Goal: Navigation & Orientation: Find specific page/section

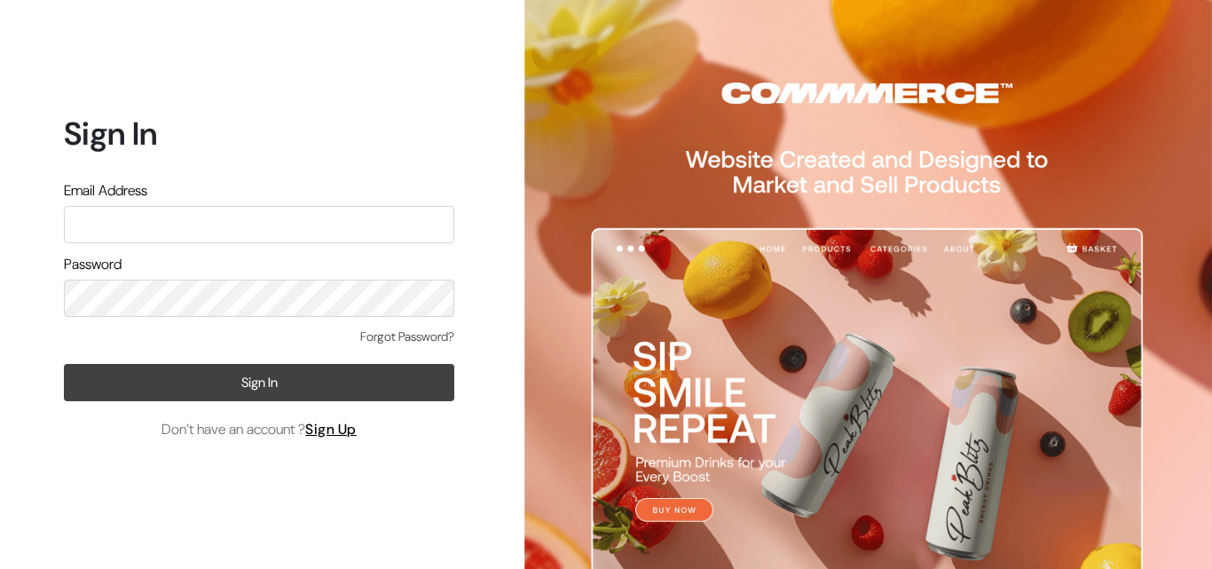
type input "[EMAIL_ADDRESS][DOMAIN_NAME]"
click at [273, 383] on button "Sign In" at bounding box center [259, 382] width 391 height 37
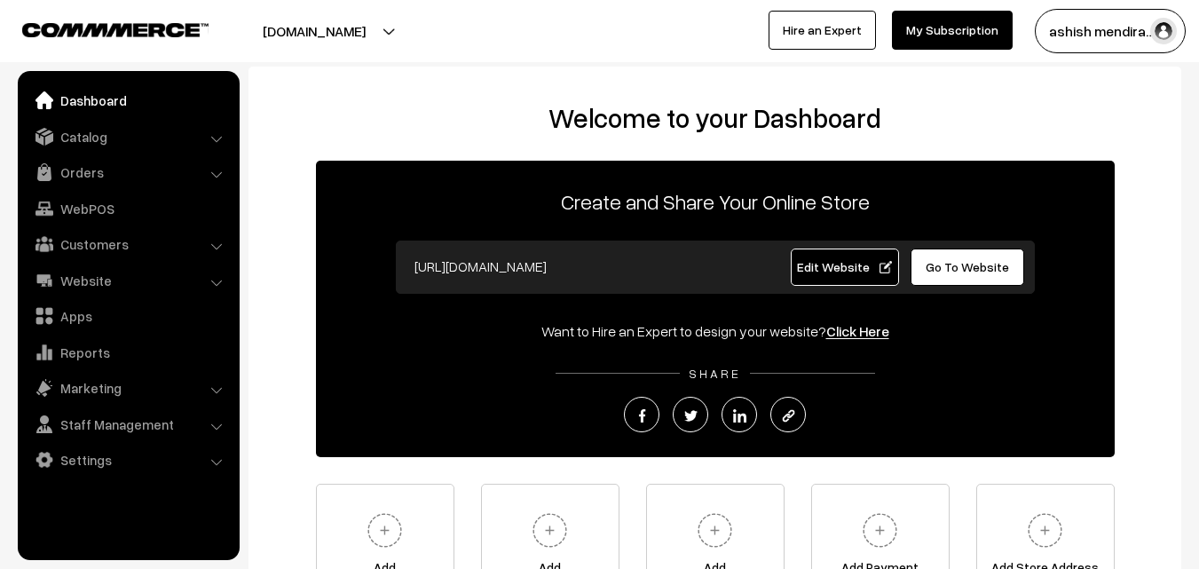
scroll to position [208, 0]
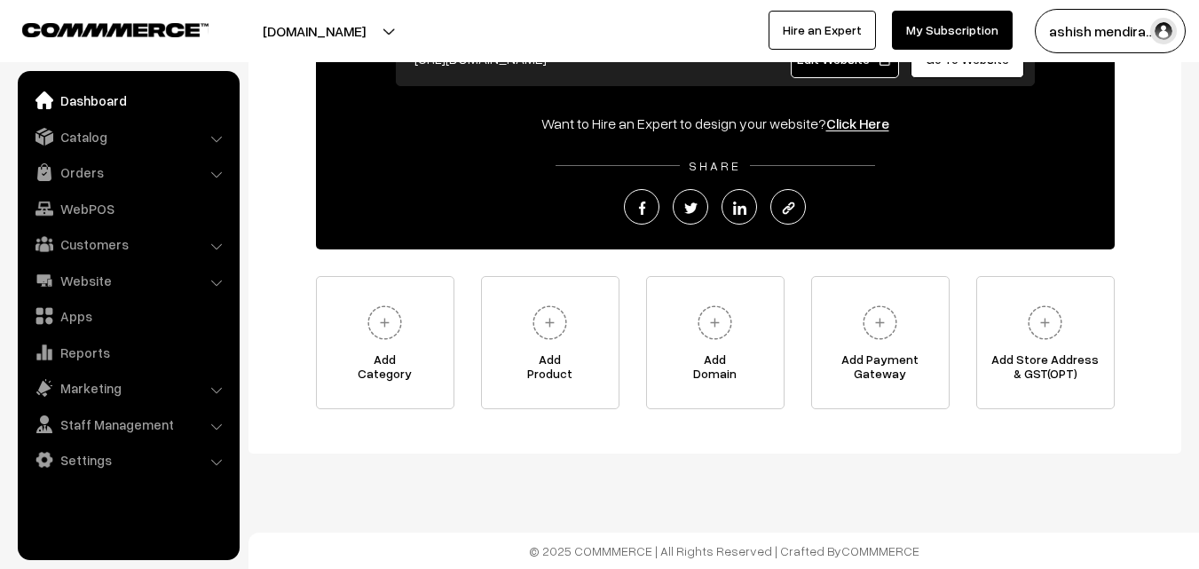
click at [359, 30] on button "[DOMAIN_NAME]" at bounding box center [314, 31] width 227 height 44
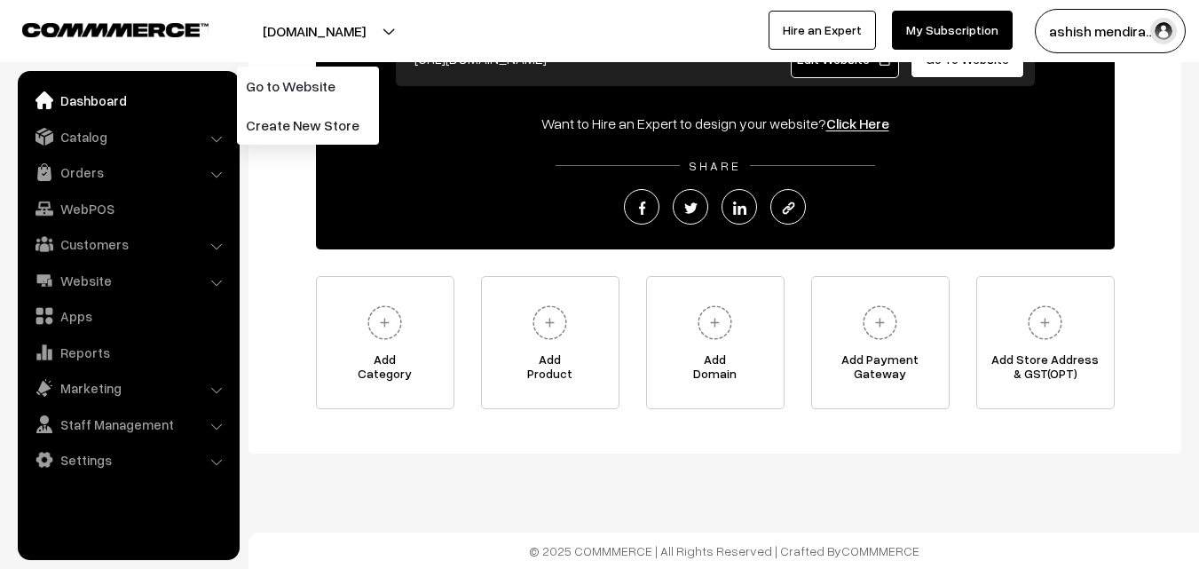
click at [287, 261] on div "Welcome to your Dashboard Create and Share Your Online Store [URL][DOMAIN_NAME]…" at bounding box center [714, 151] width 897 height 515
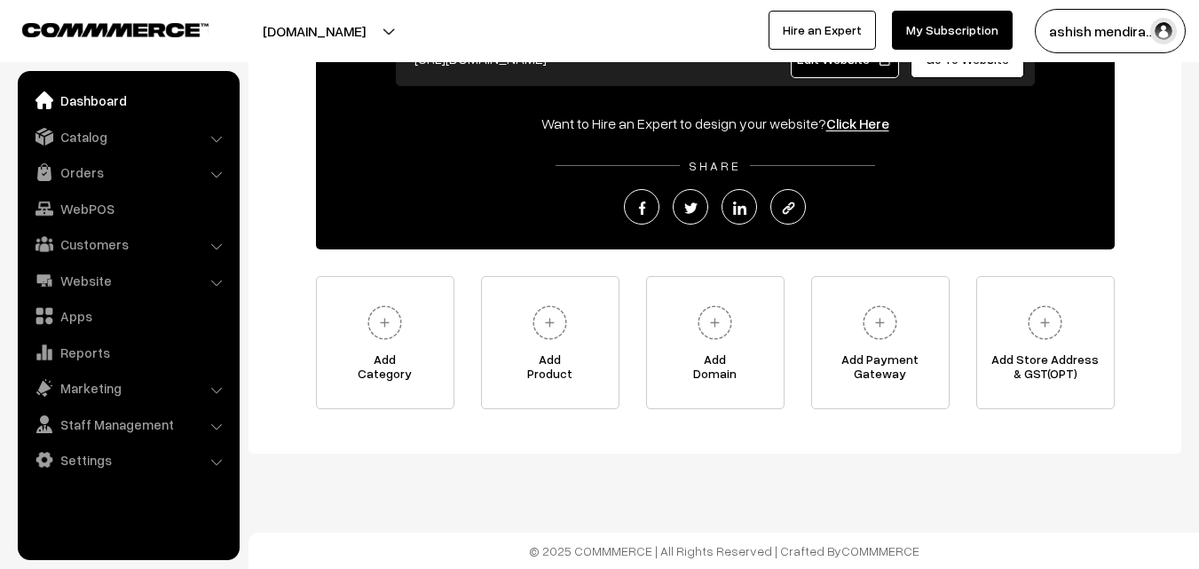
click at [1159, 28] on img "button" at bounding box center [1163, 31] width 27 height 27
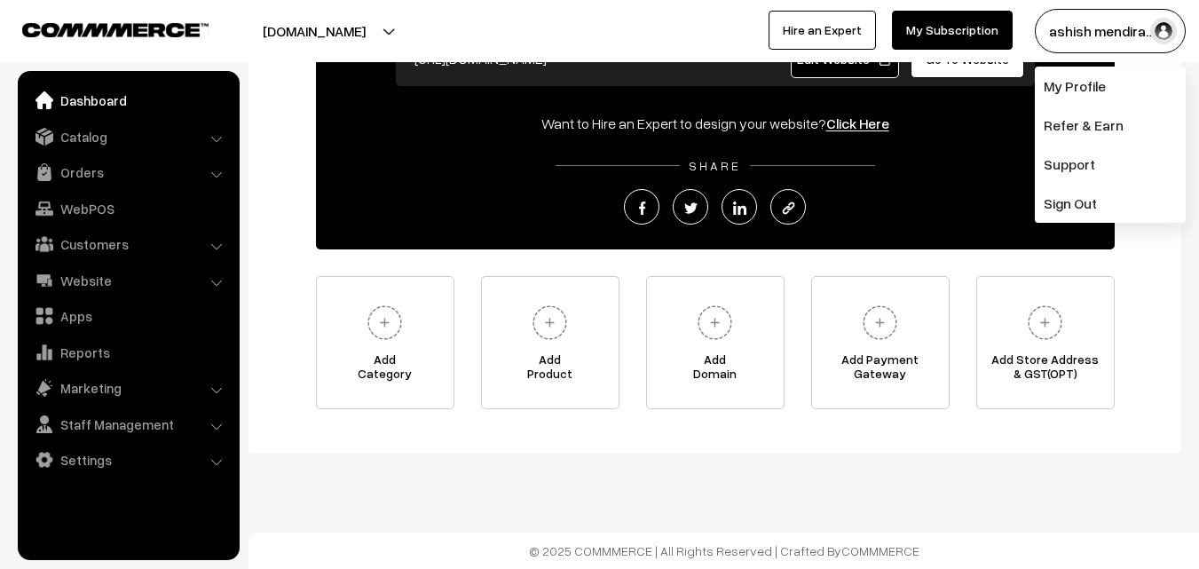
click at [1152, 255] on div "Welcome to your Dashboard Create and Share Your Online Store [URL][DOMAIN_NAME]…" at bounding box center [714, 151] width 897 height 515
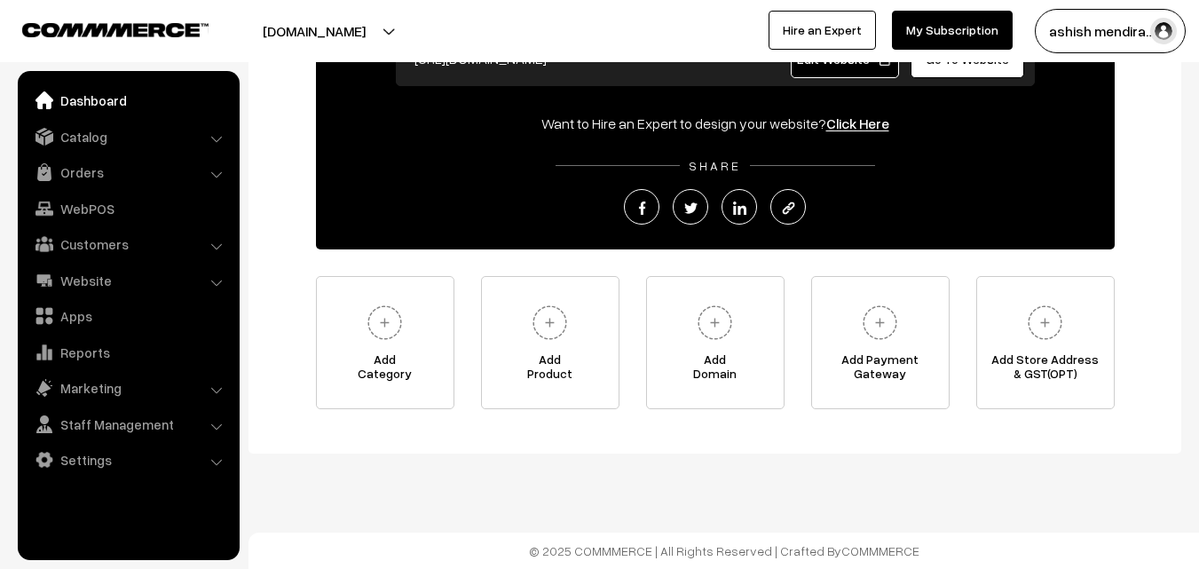
click at [108, 24] on img at bounding box center [115, 29] width 186 height 13
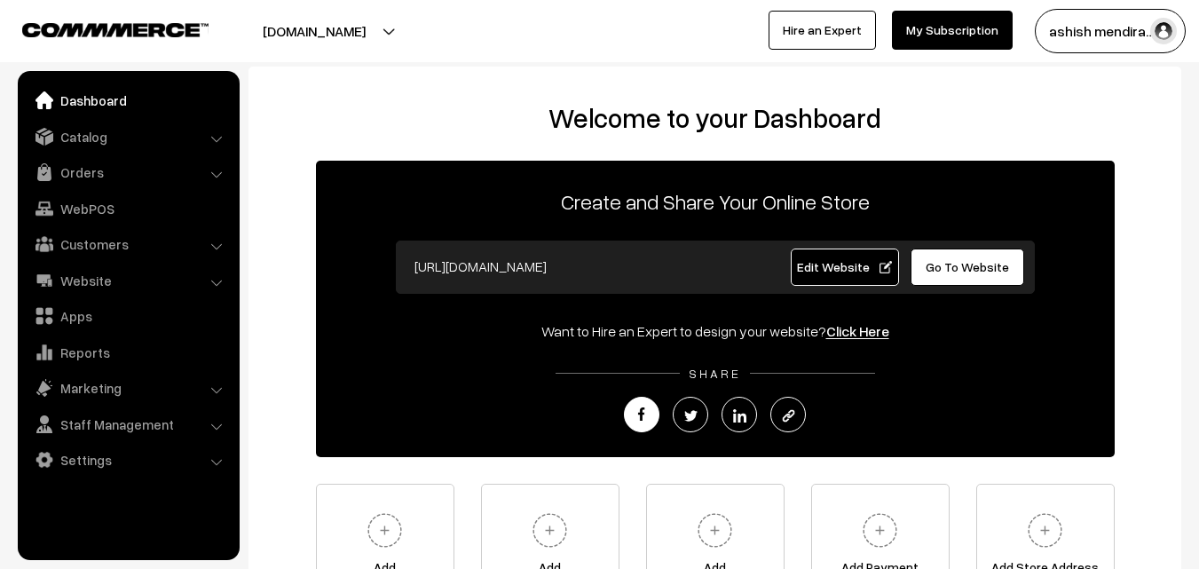
click at [644, 412] on img at bounding box center [641, 415] width 13 height 13
click at [122, 30] on img at bounding box center [115, 29] width 186 height 13
